Goal: Check status: Check status

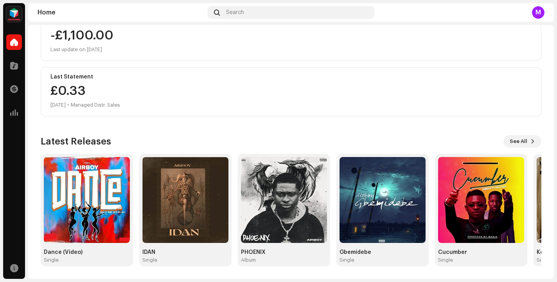
scroll to position [163, 0]
click at [291, 193] on img at bounding box center [284, 200] width 86 height 86
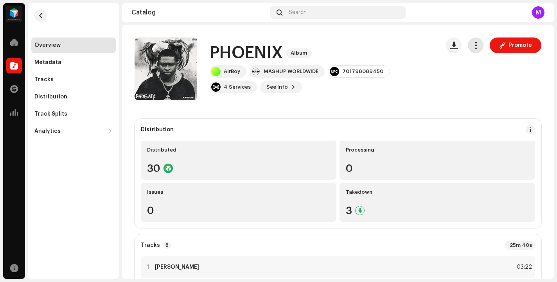
click at [468, 49] on button "button" at bounding box center [476, 46] width 16 height 16
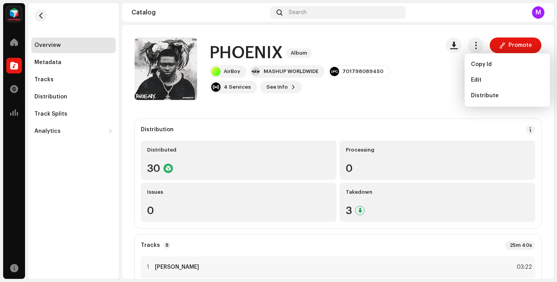
click at [428, 88] on div "AirBoy MASHUP WORLDWIDE 701798089450 4 Services See Info Promote" at bounding box center [322, 79] width 224 height 28
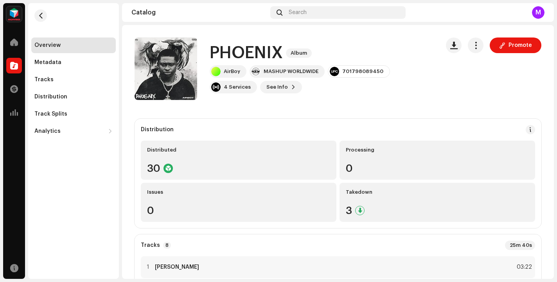
click at [79, 51] on div "Overview" at bounding box center [73, 46] width 84 height 16
click at [86, 50] on div "Overview" at bounding box center [73, 46] width 84 height 16
click at [52, 46] on div "Overview" at bounding box center [47, 45] width 26 height 6
click at [41, 13] on span "button" at bounding box center [41, 16] width 6 height 6
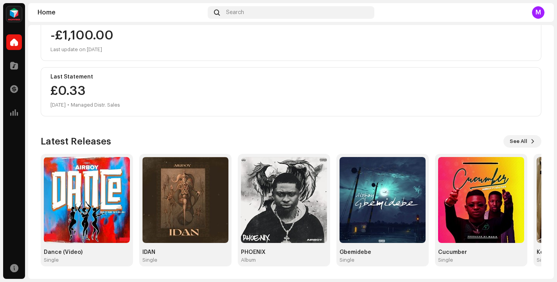
scroll to position [163, 0]
click at [544, 8] on div "M" at bounding box center [538, 12] width 13 height 13
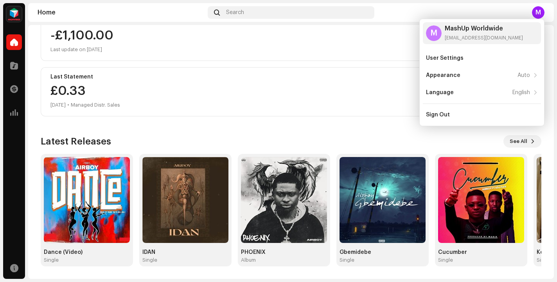
click at [290, 88] on div "£0.33 [DATE] • Managed Distr. Sales" at bounding box center [290, 97] width 481 height 25
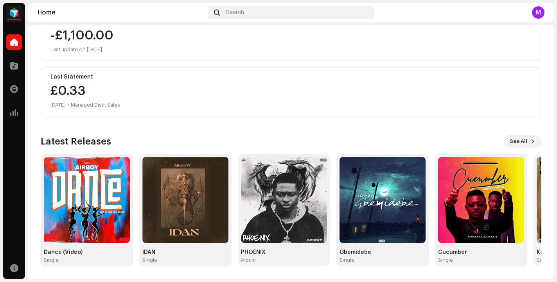
click at [9, 14] on img at bounding box center [14, 14] width 16 height 16
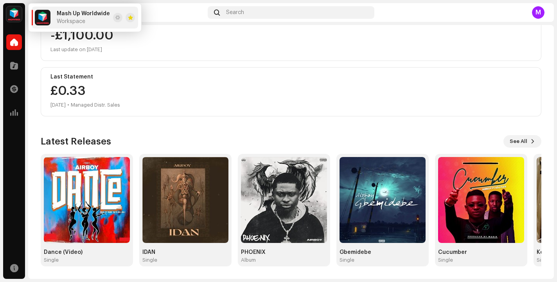
click at [150, 65] on div "Balance -£887.23 Last update on [DATE] Last Transaction Advance -£1,100.00 Last…" at bounding box center [291, 34] width 500 height 163
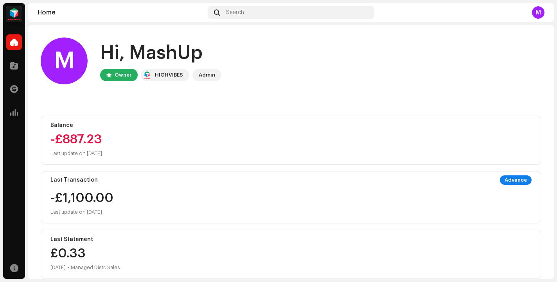
scroll to position [0, 0]
